Goal: Communication & Community: Answer question/provide support

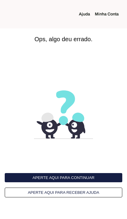
click at [90, 178] on button "Aperte aqui para continuar" at bounding box center [64, 177] width 118 height 9
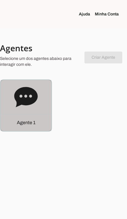
click at [38, 119] on div "Agente 1" at bounding box center [26, 122] width 51 height 17
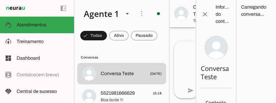
click at [127, 91] on span "5521981666629 15:18" at bounding box center [131, 92] width 61 height 7
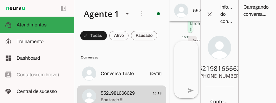
click at [127, 41] on div "há 1 dia Olá boa tarde 13:37 Agente ativado Agente pausado, interação humana no…" at bounding box center [187, 31] width 35 height 20
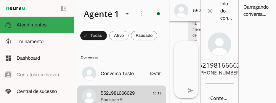
scroll to position [3, 0]
click at [127, 97] on span "Boa tarde !!!" at bounding box center [131, 100] width 61 height 6
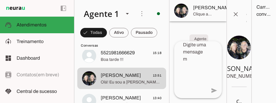
scroll to position [41, 0]
click at [127, 100] on span "[PERSON_NAME] 13:40" at bounding box center [131, 97] width 61 height 7
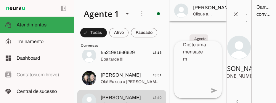
click at [127, 79] on span "Olá! Eu sou a [PERSON_NAME], assistente da AG Cirurgia da Face. 😊 Trabalhamos c…" at bounding box center [131, 82] width 61 height 6
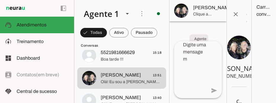
click at [127, 59] on span "Boa tarde !!!" at bounding box center [131, 59] width 61 height 6
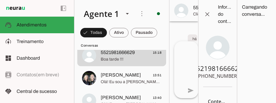
scroll to position [223, 0]
